Goal: Check status: Check status

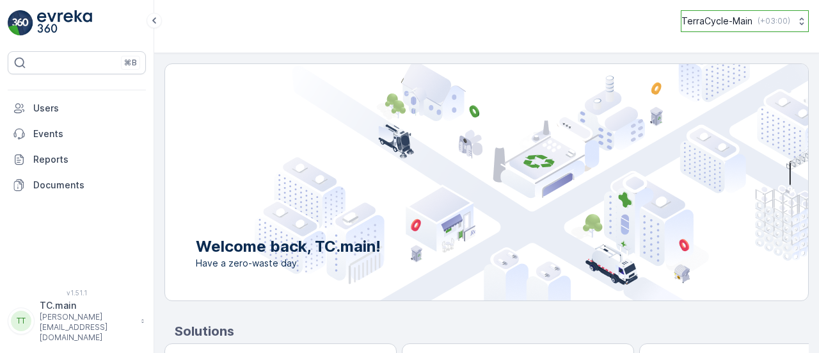
click at [758, 23] on p "( +03:00 )" at bounding box center [774, 21] width 33 height 10
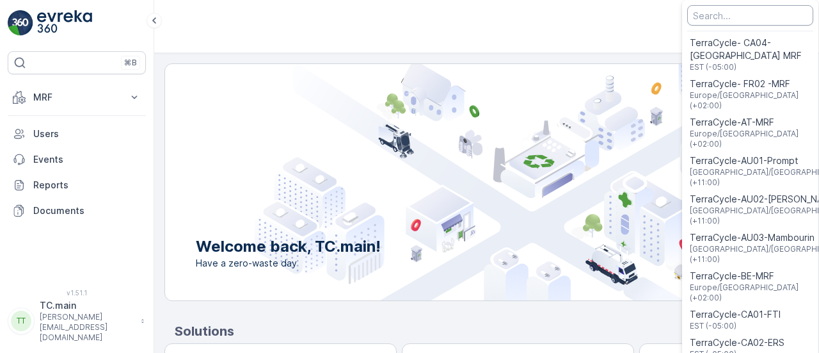
click at [719, 15] on input "Menu" at bounding box center [750, 15] width 126 height 20
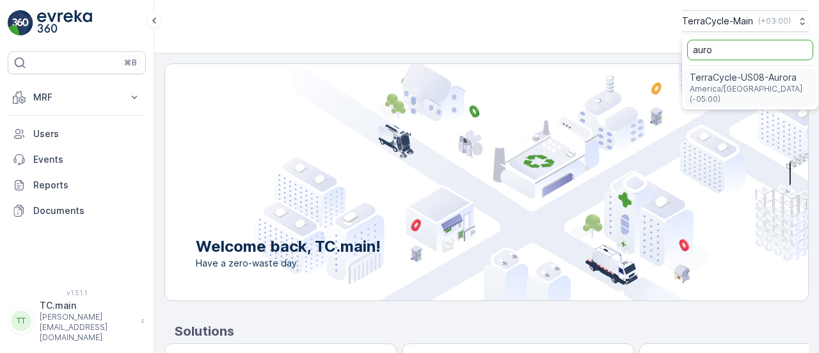
type input "auro"
click at [741, 76] on span "TerraCycle-US08-Aurora" at bounding box center [750, 77] width 121 height 13
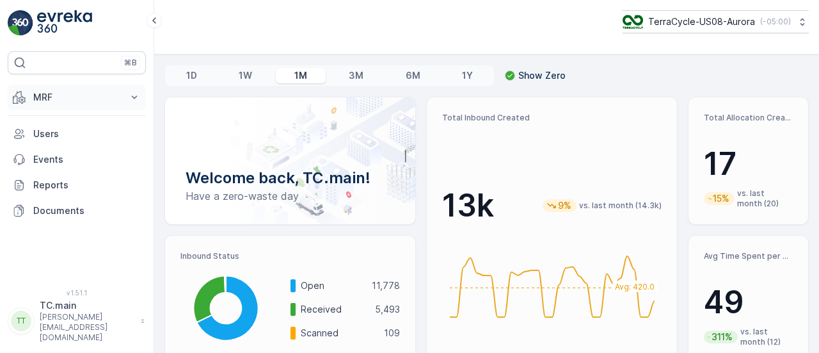
click at [99, 93] on p "MRF" at bounding box center [76, 97] width 87 height 13
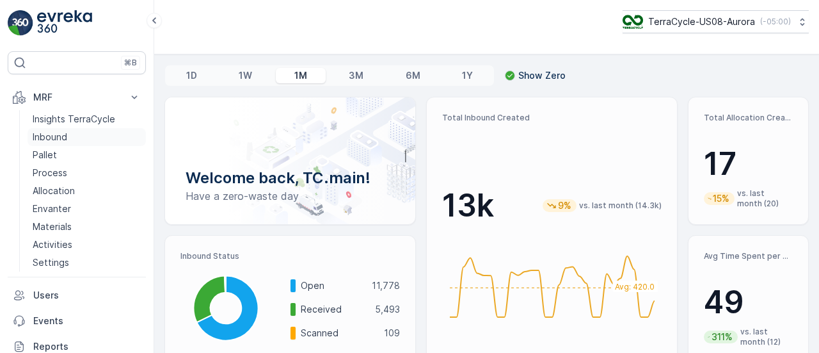
click at [74, 138] on link "Inbound" at bounding box center [87, 137] width 118 height 18
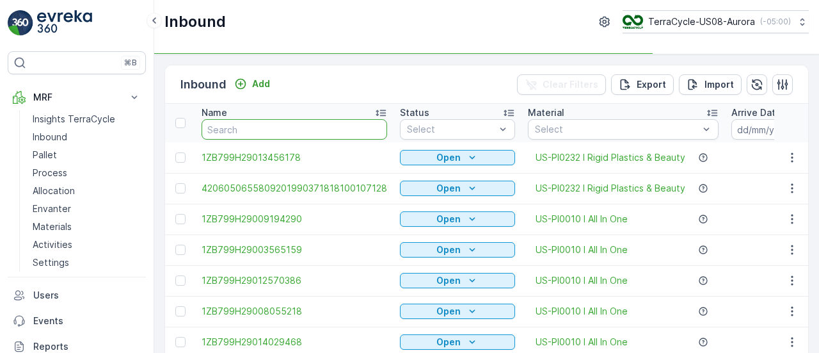
click at [289, 131] on input "text" at bounding box center [295, 129] width 186 height 20
paste input "1ZE899599096551128"
type input "1ZE899599096551128"
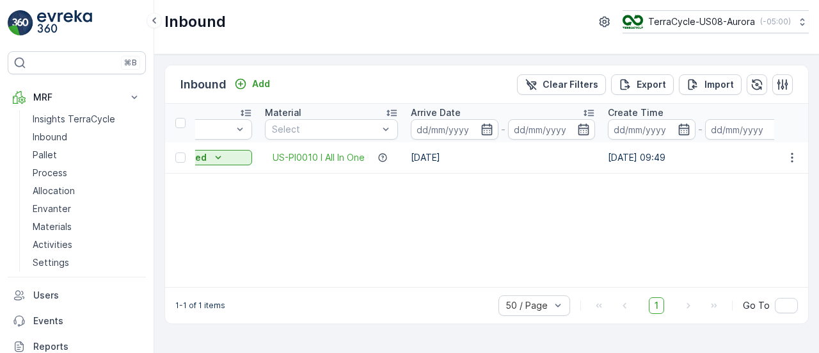
scroll to position [0, 193]
drag, startPoint x: 411, startPoint y: 157, endPoint x: 459, endPoint y: 159, distance: 48.1
click at [459, 159] on td "[DATE]" at bounding box center [502, 157] width 197 height 31
copy td "[DATE]"
